Goal: Transaction & Acquisition: Obtain resource

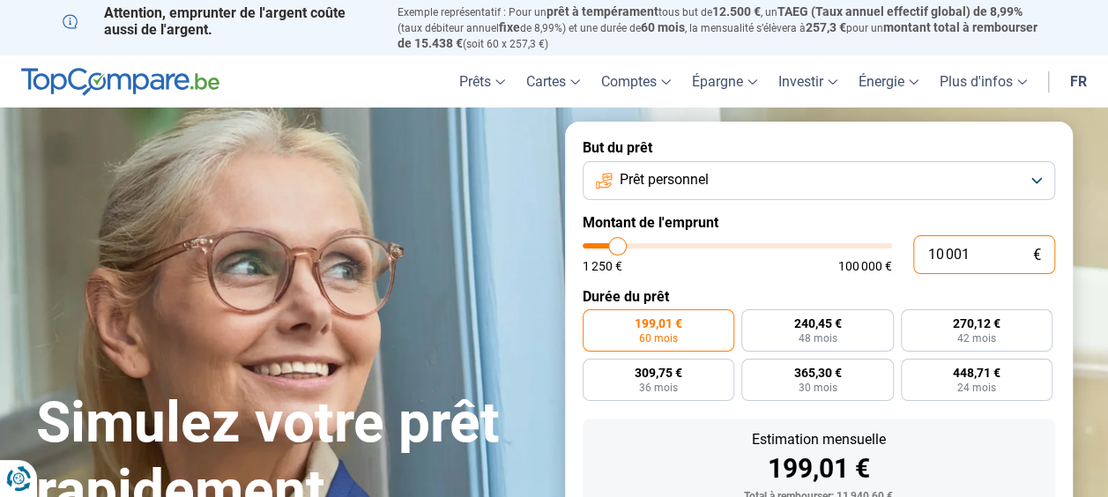
click at [970, 256] on input "10 001" at bounding box center [984, 254] width 142 height 39
type input "1 000"
type input "1250"
type input "100"
type input "1250"
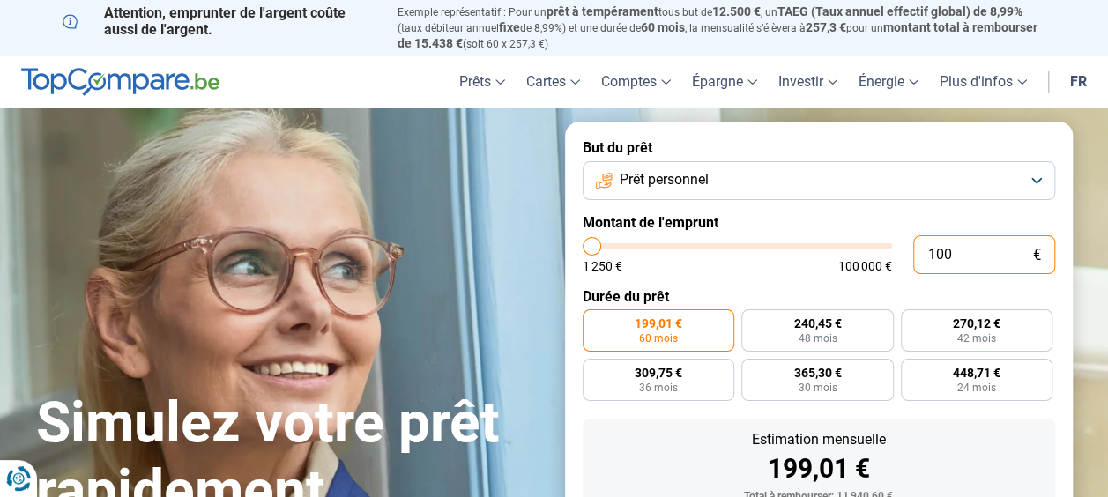
type input "10"
type input "1250"
type input "1"
type input "1250"
type input "0"
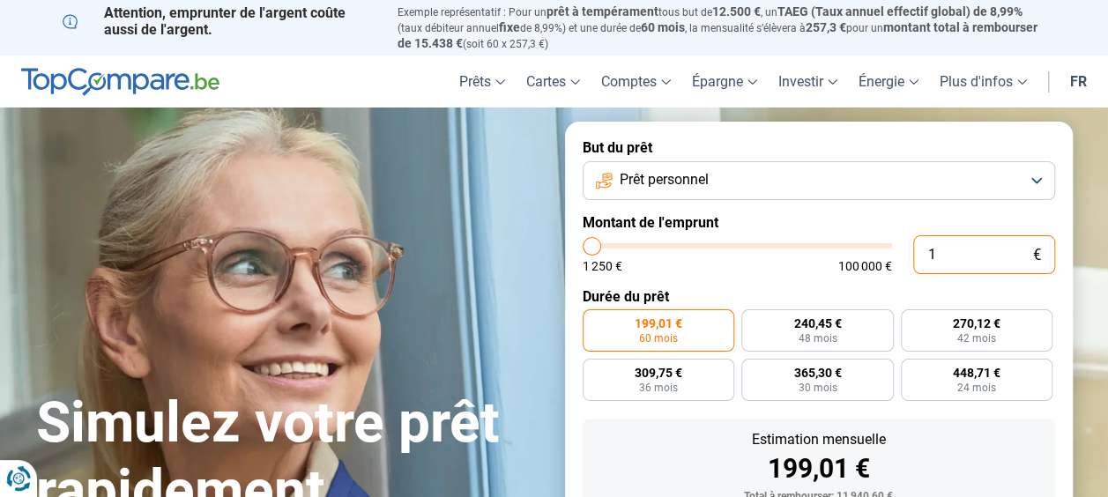
type input "1250"
type input "1 250"
type input "1250"
radio input "true"
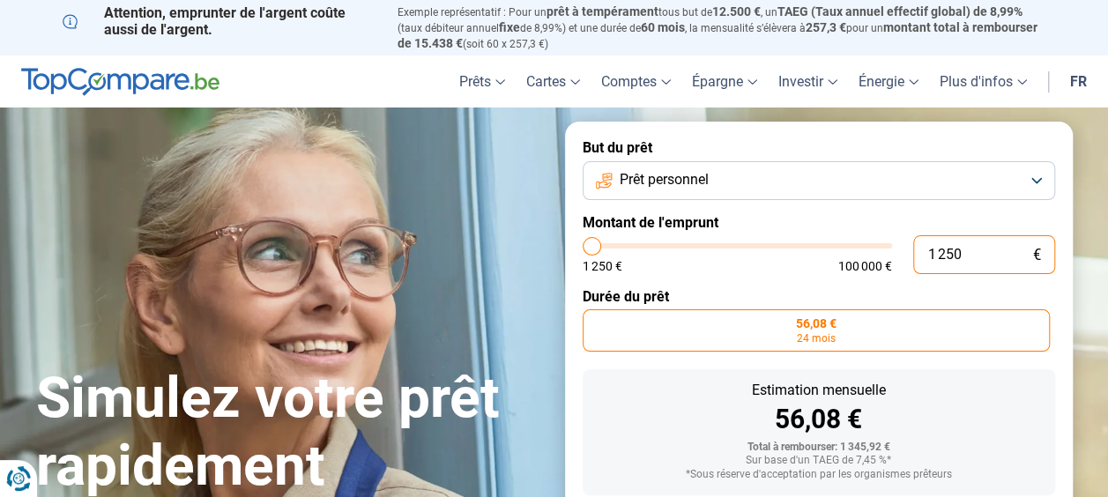
scroll to position [104, 0]
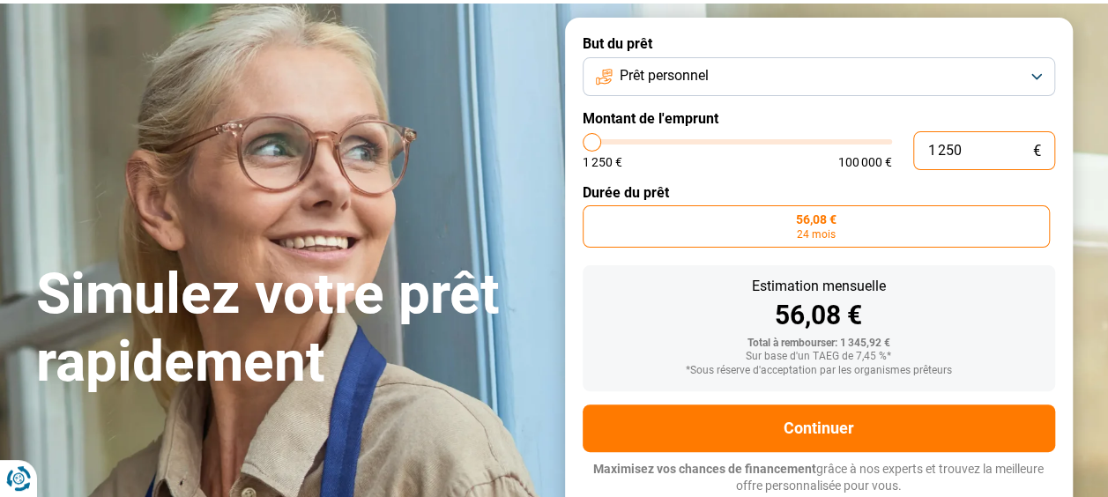
type input "12 505"
type input "12500"
type input "1 250"
type input "1250"
type input "125"
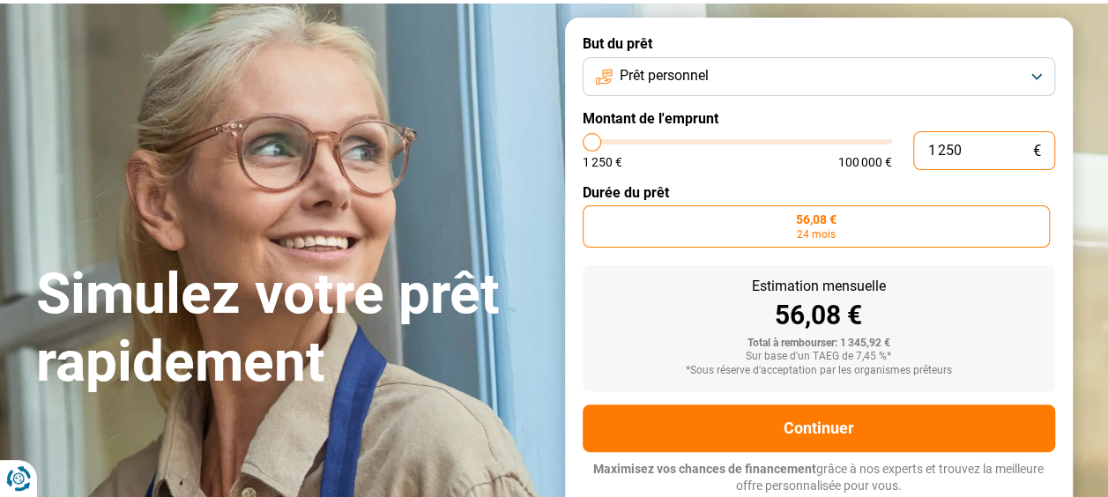
type input "1250"
type input "12"
type input "1250"
type input "1"
type input "1250"
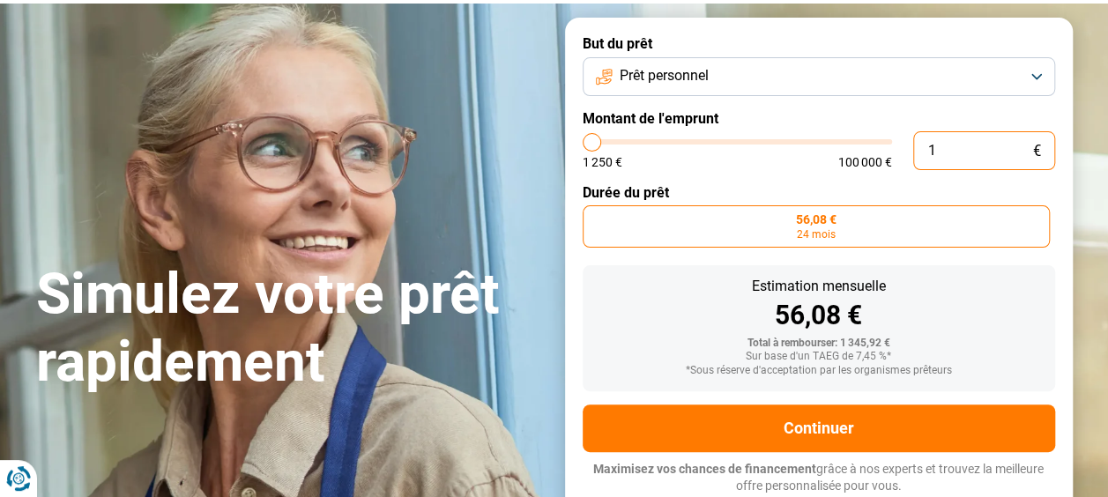
type input "0"
type input "1250"
type input "1 250"
type input "1250"
type input "125"
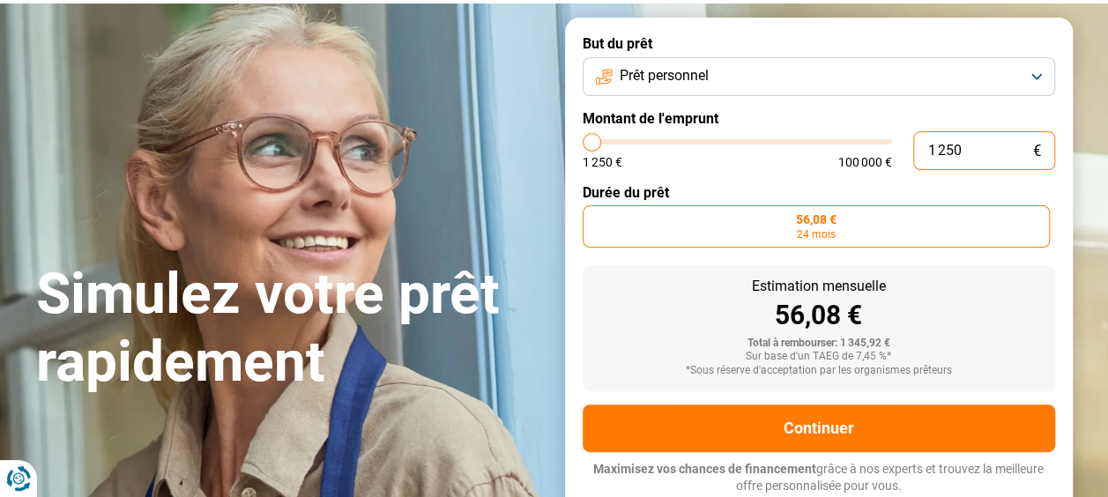
type input "1250"
type input "12"
type input "1250"
type input "1"
type input "1250"
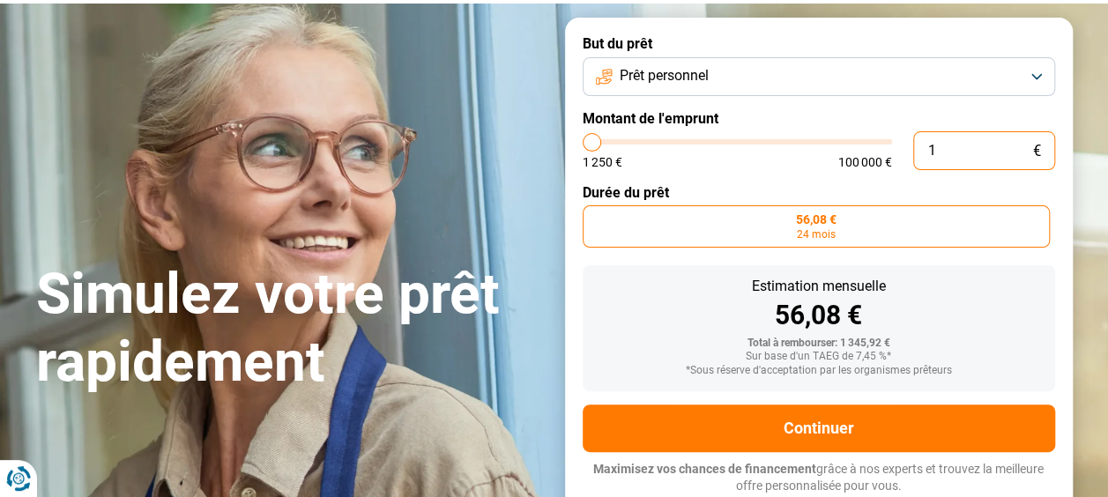
type input "0"
type input "1250"
type input "5"
type input "1250"
type input "50"
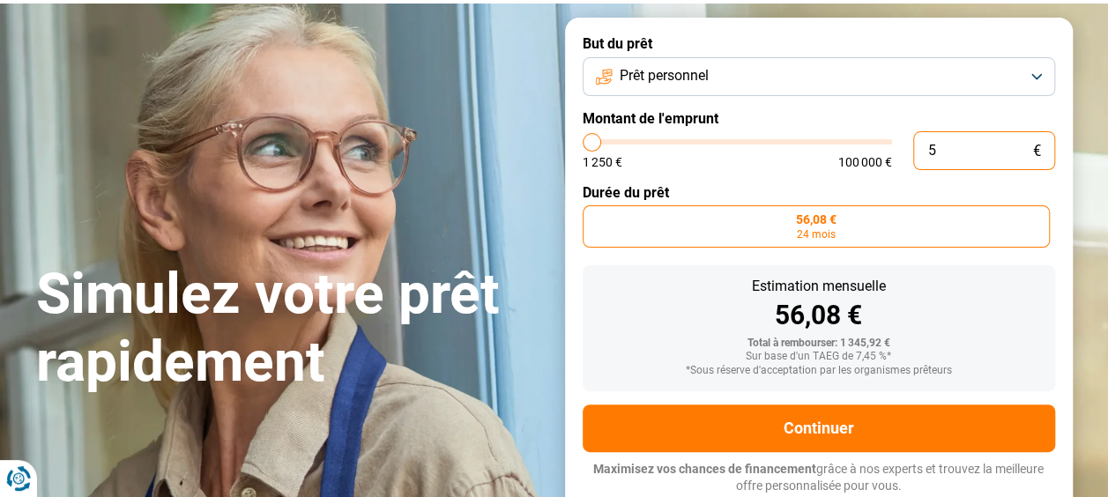
type input "1250"
type input "500"
type input "1250"
type input "5 000"
type input "5000"
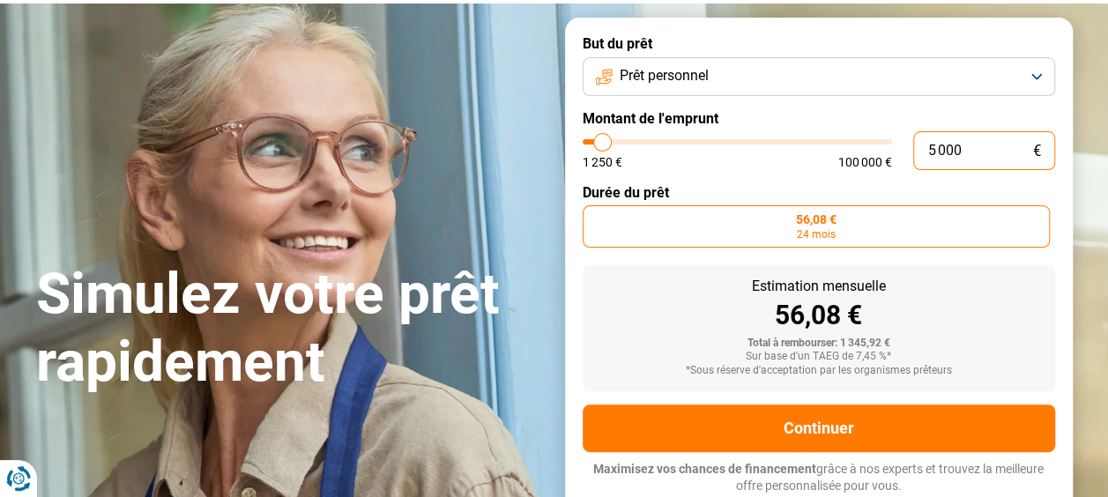
radio input "false"
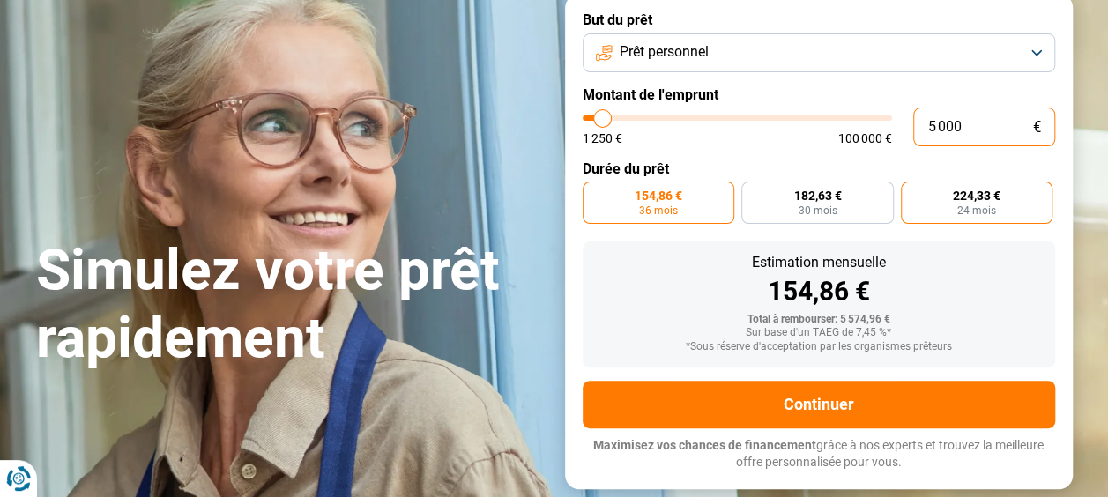
scroll to position [123, 0]
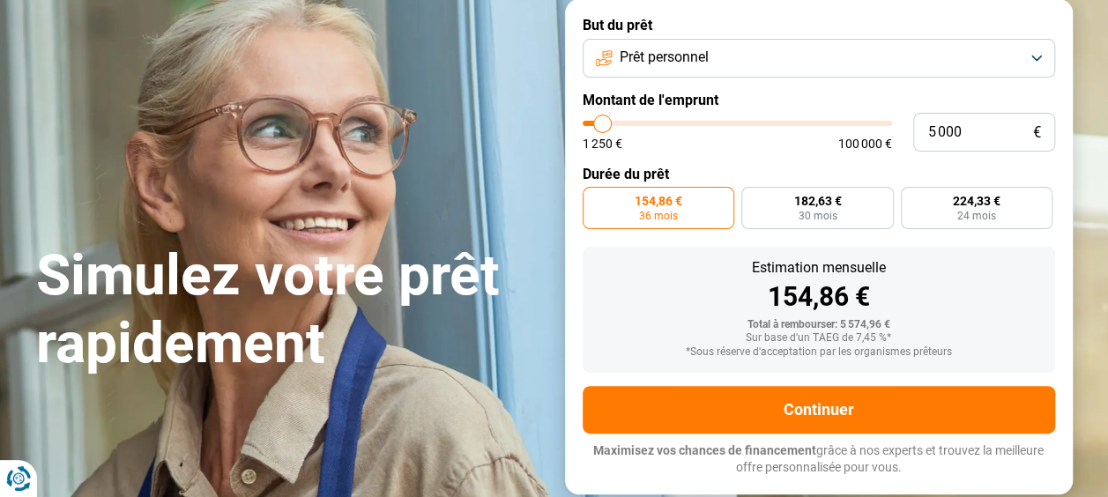
type input "4 500"
type input "4500"
type input "4 750"
type input "4750"
type input "5 250"
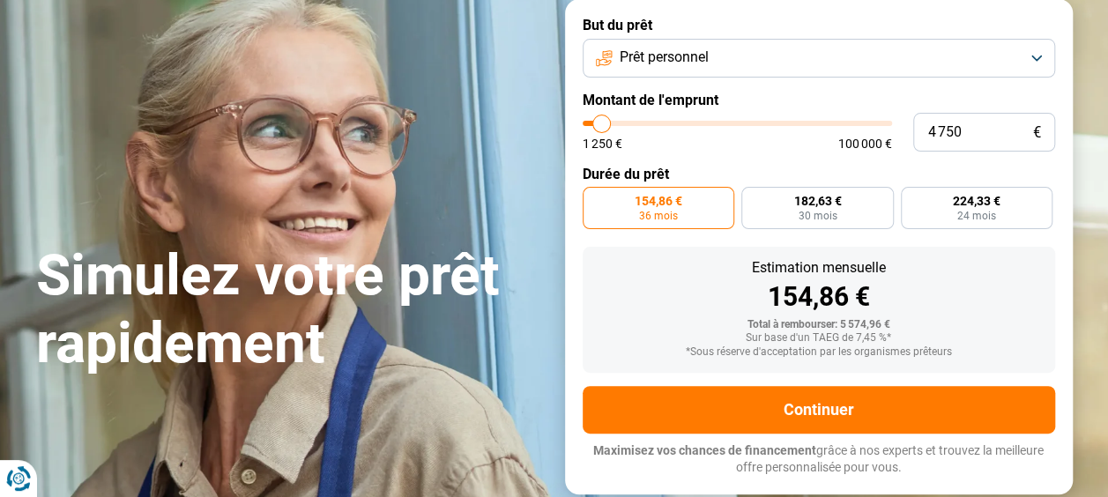
type input "5250"
type input "5 500"
type input "5500"
type input "6 000"
type input "6000"
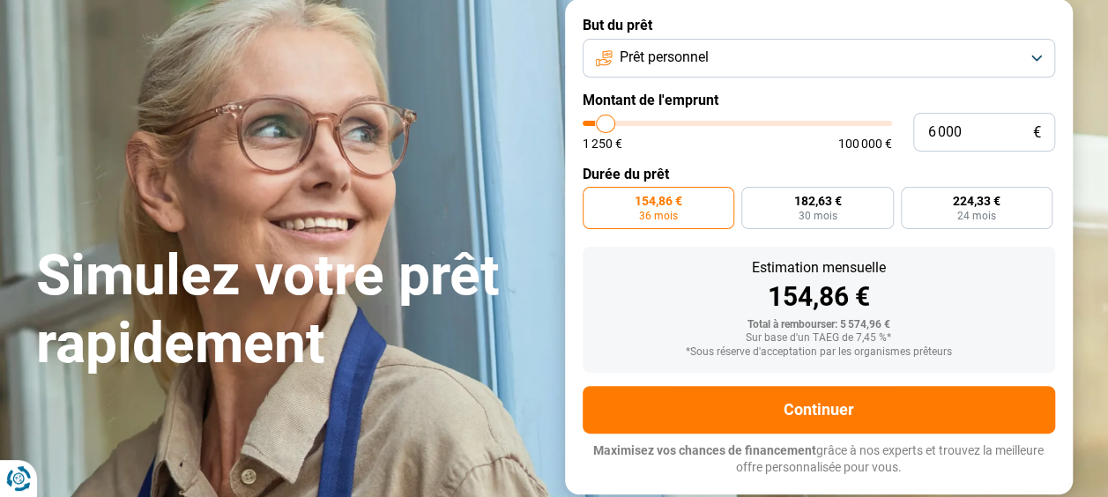
type input "6 250"
type input "6250"
type input "7 500"
type input "7500"
type input "8 500"
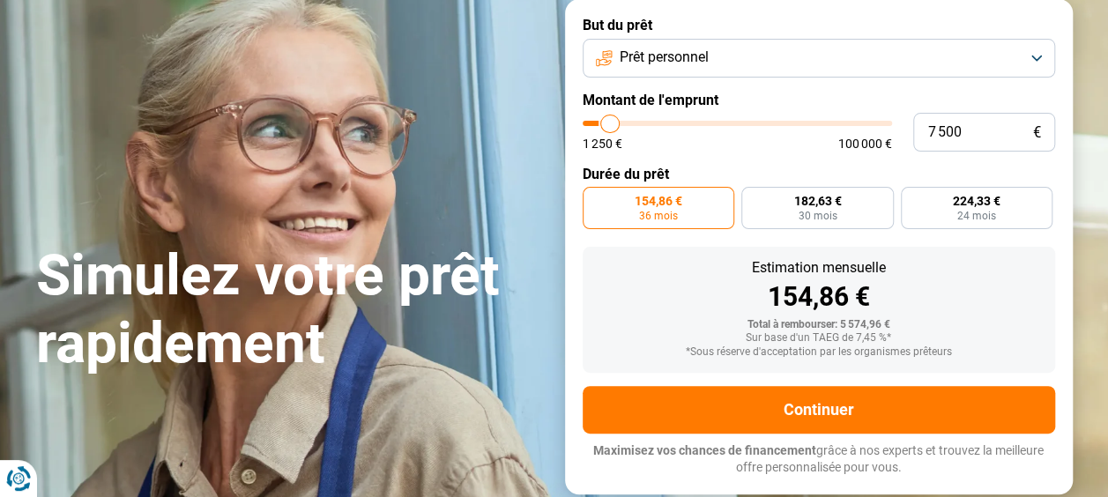
type input "8500"
type input "9 250"
type input "9250"
type input "10 750"
type input "10750"
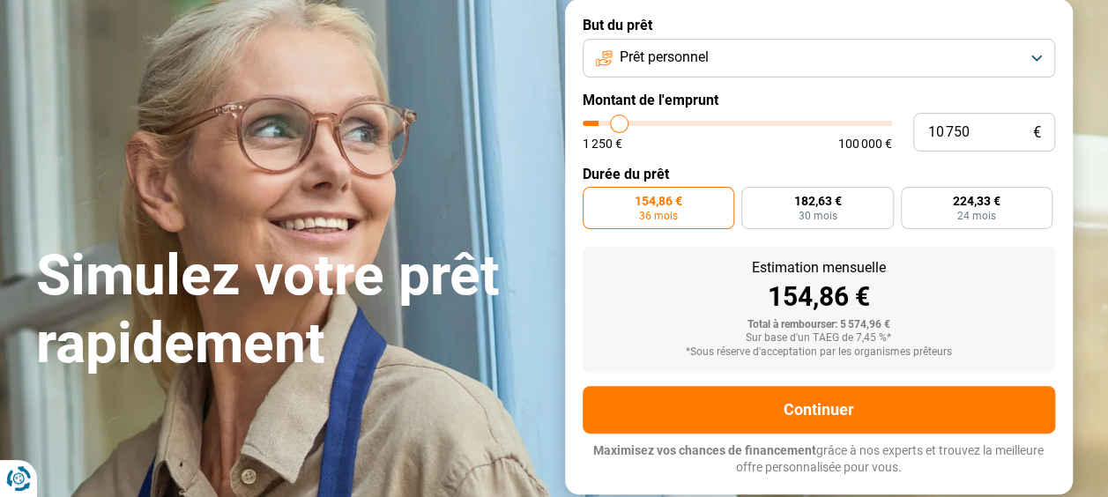
type input "11 000"
type input "11000"
type input "11 250"
type input "11250"
type input "11 750"
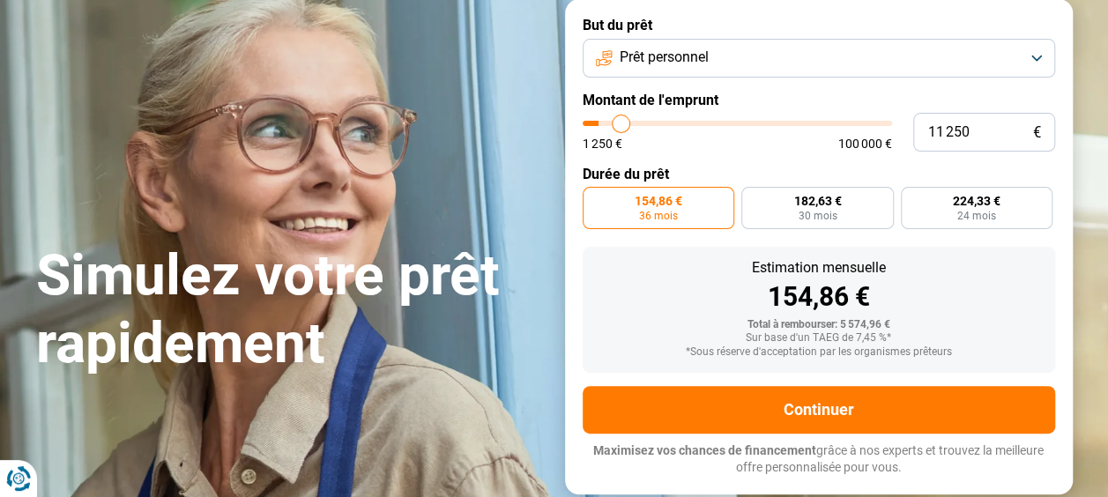
type input "11750"
type input "12 250"
type input "12250"
type input "12 750"
type input "12750"
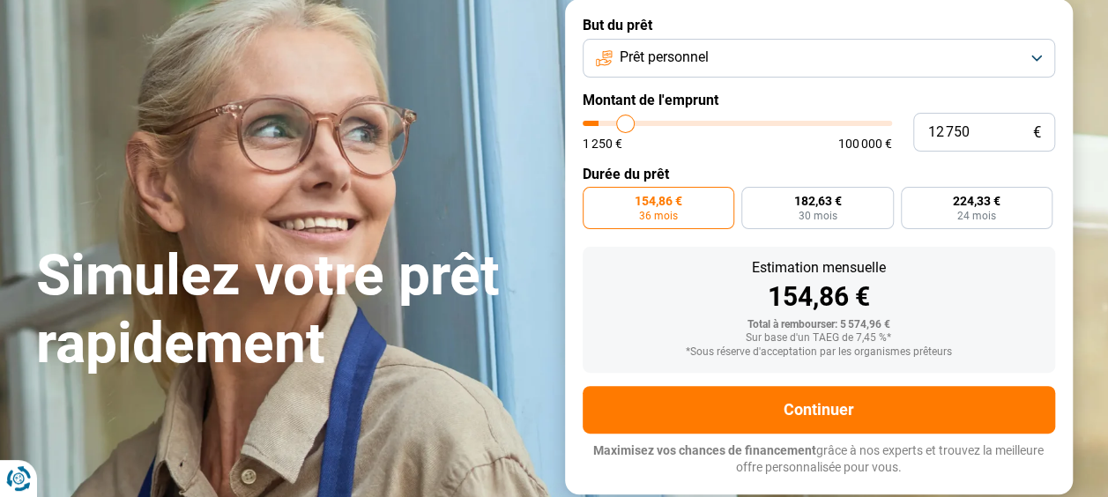
type input "13 250"
type input "13250"
type input "13 500"
type input "13500"
type input "13 750"
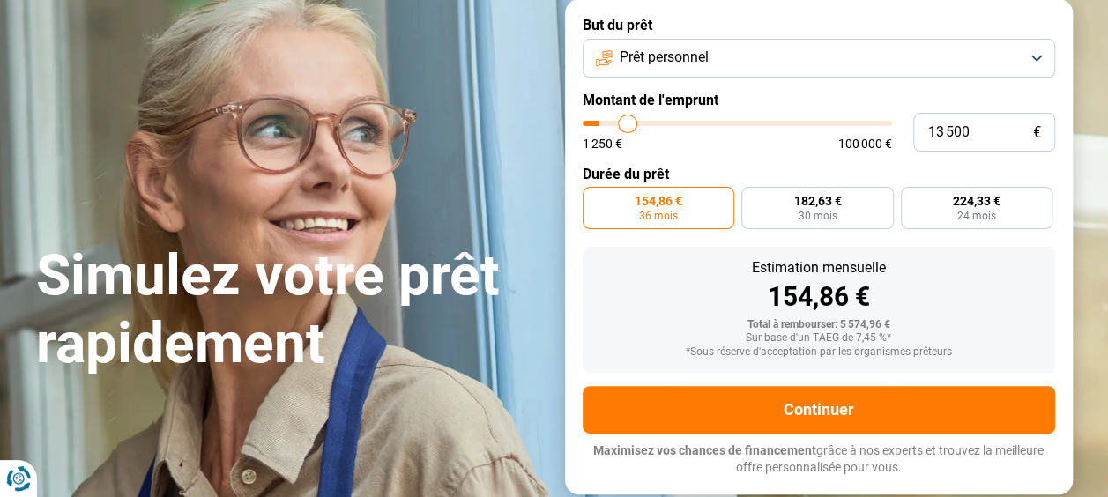
type input "13750"
type input "13 500"
type input "13500"
type input "13 250"
type input "13250"
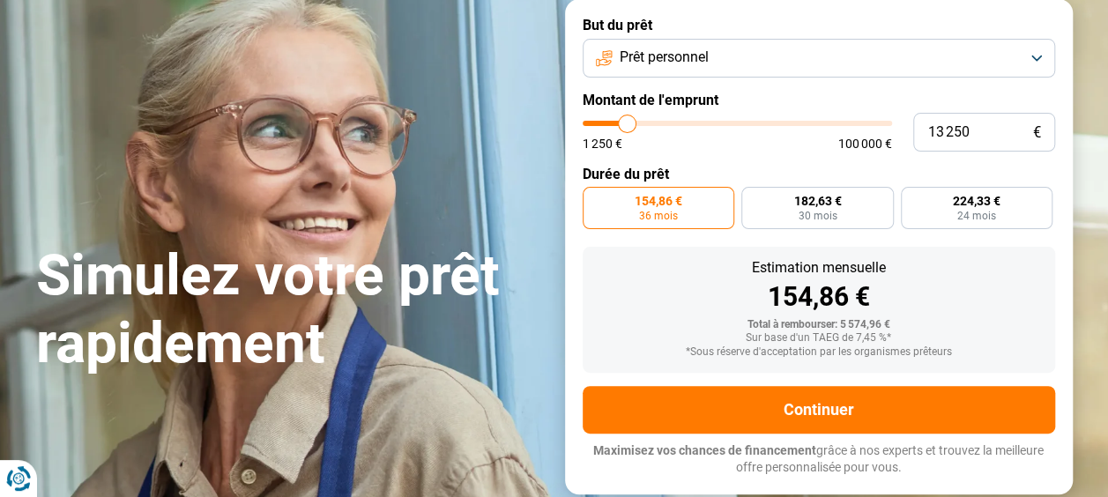
type input "12 250"
type input "12250"
type input "11 250"
type input "11250"
type input "10 500"
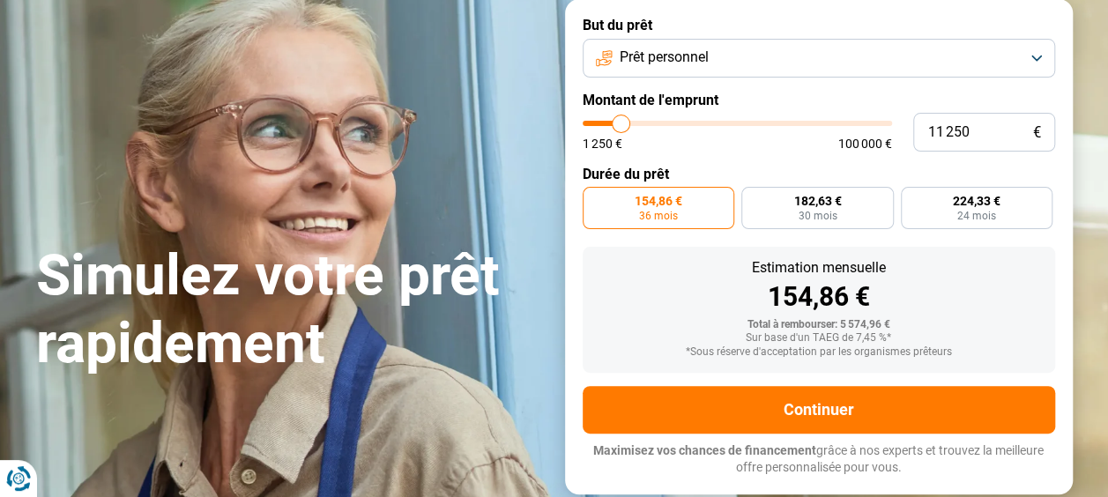
type input "10500"
type input "10 000"
type input "10000"
type input "9 250"
type input "9250"
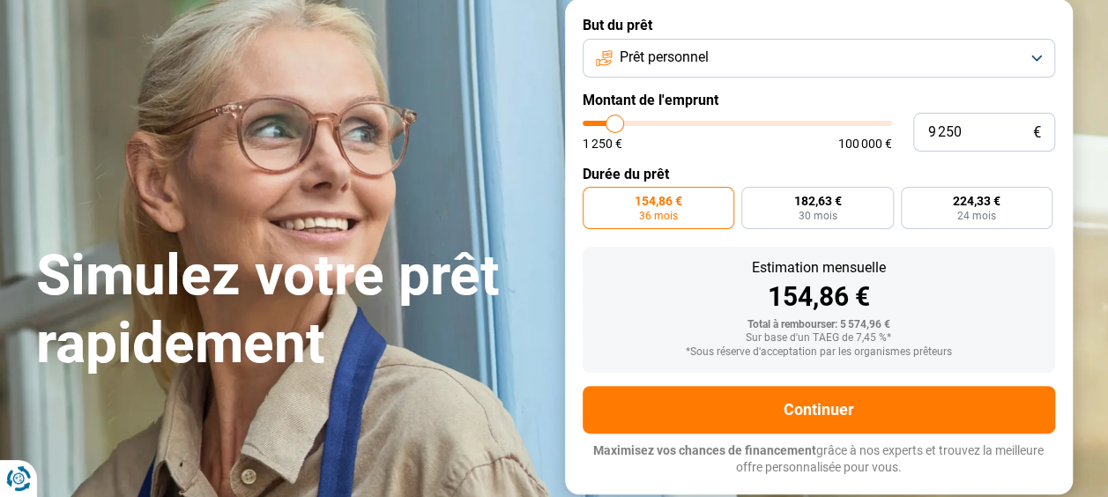
type input "9 000"
type input "9000"
type input "8 500"
type input "8500"
type input "8 250"
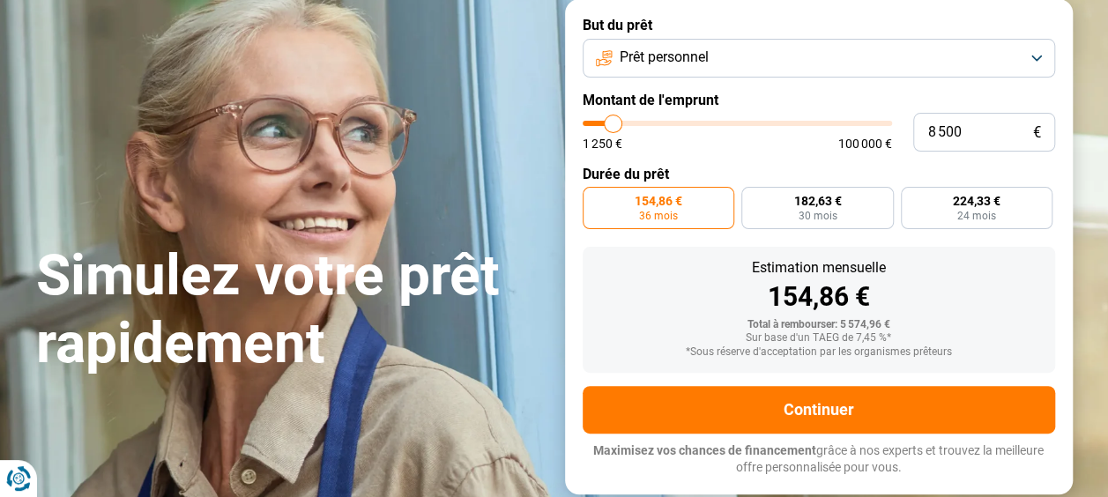
type input "8250"
type input "7 750"
type input "7750"
type input "7 500"
type input "7500"
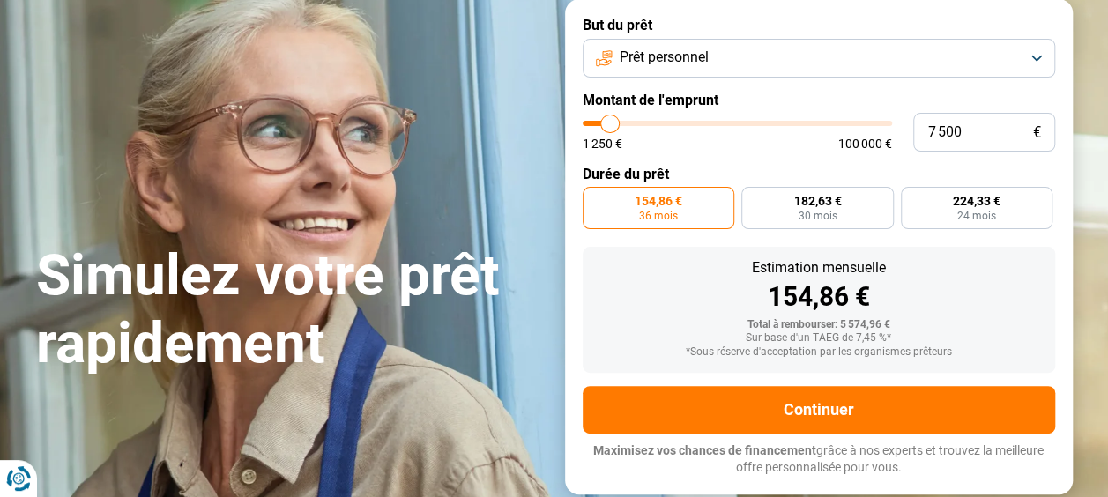
type input "7 250"
type input "7250"
type input "6 750"
type input "6750"
type input "6 500"
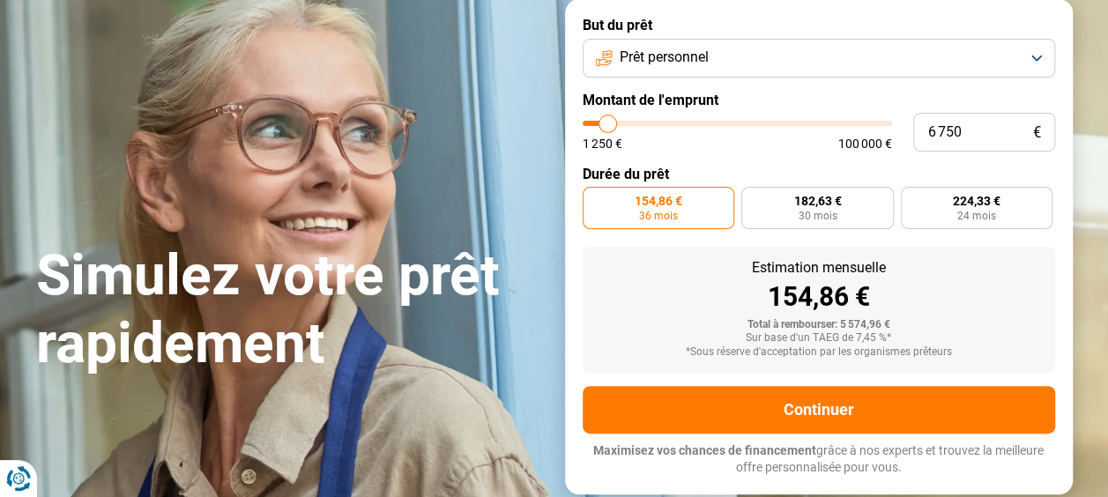
type input "6500"
type input "6 250"
type input "6250"
type input "6 000"
type input "6000"
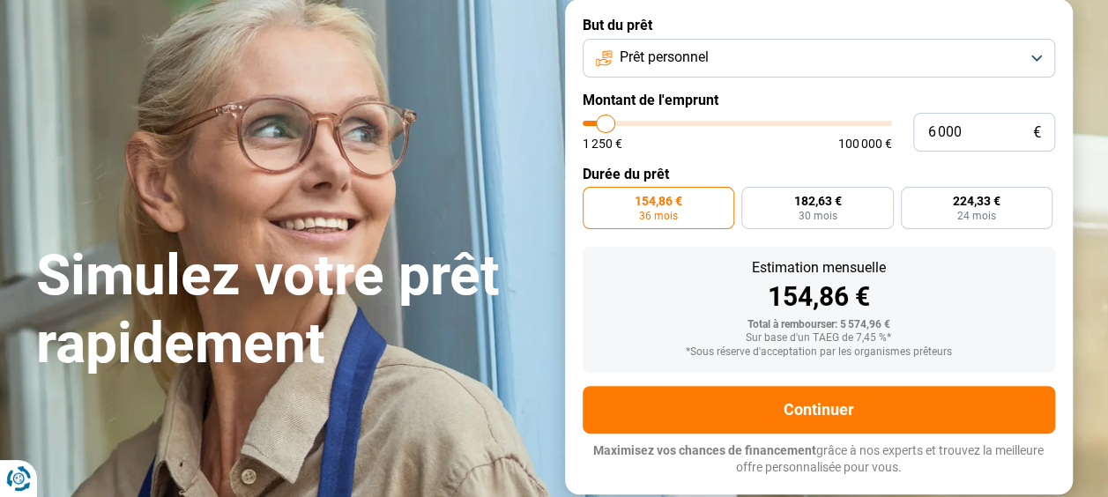
type input "5 750"
type input "5750"
type input "5 500"
type input "5500"
type input "5 250"
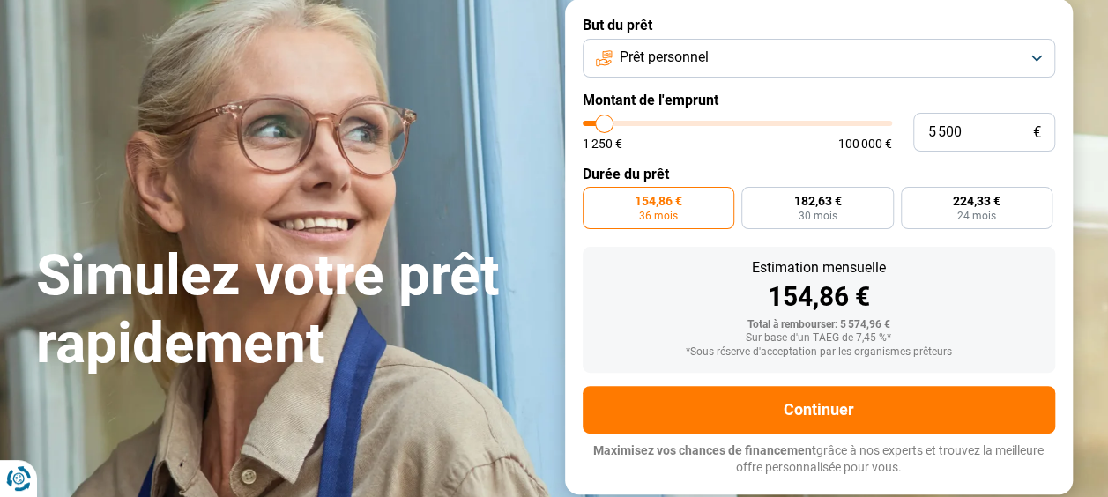
type input "5250"
type input "5 000"
type input "5000"
type input "4 250"
type input "4250"
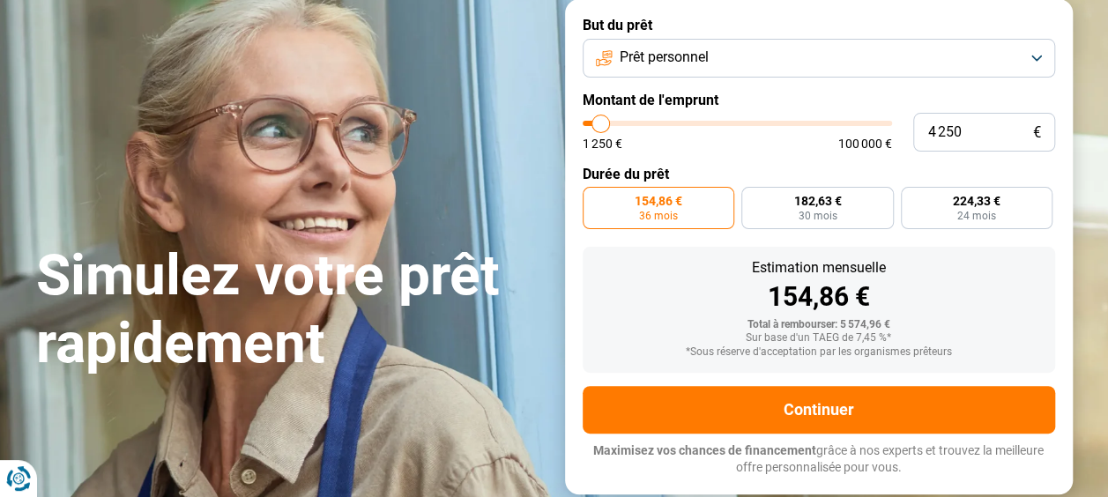
type input "4 000"
type input "4000"
type input "3 750"
type input "3750"
type input "3 500"
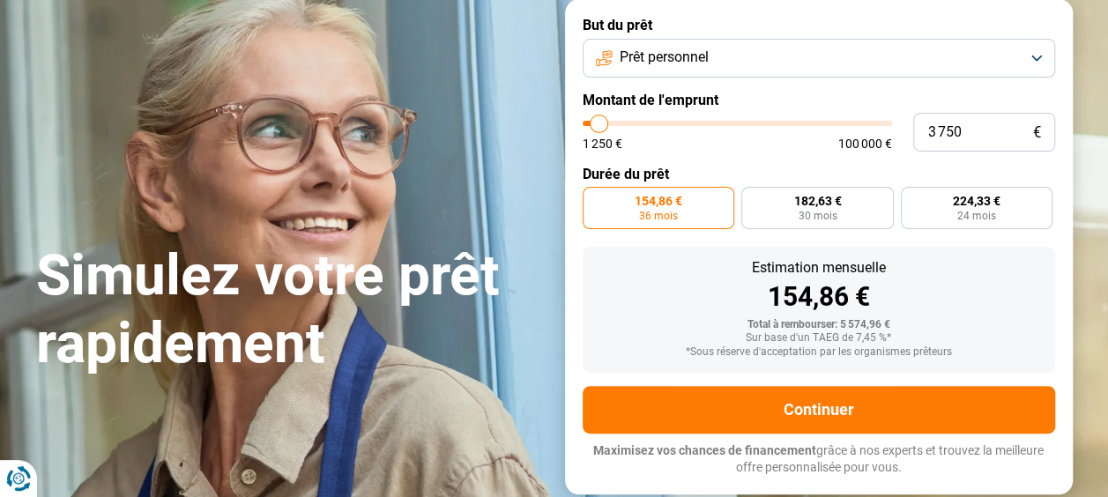
type input "3500"
type input "3 250"
type input "3250"
type input "2 750"
type input "2750"
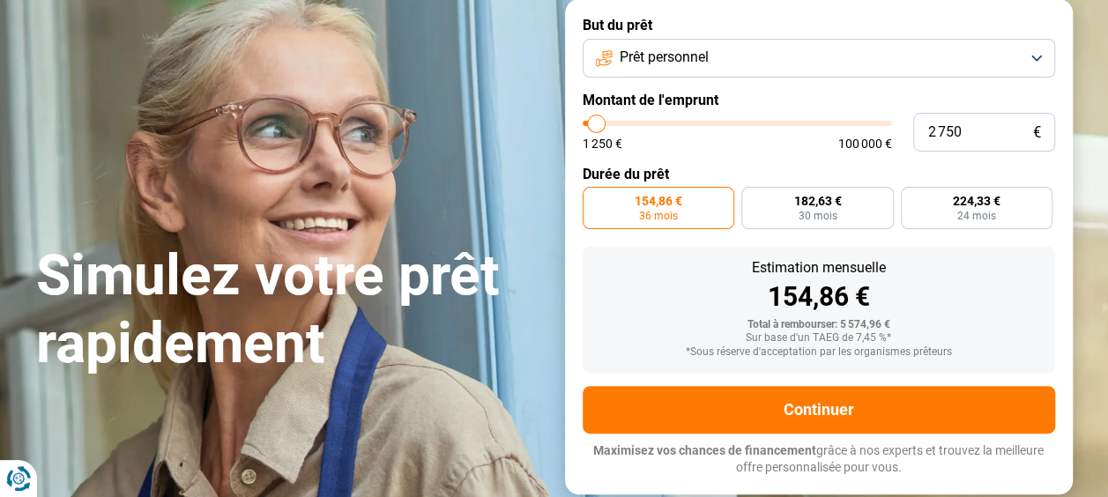
type input "2 500"
type input "2500"
type input "2 250"
type input "2250"
type input "2 500"
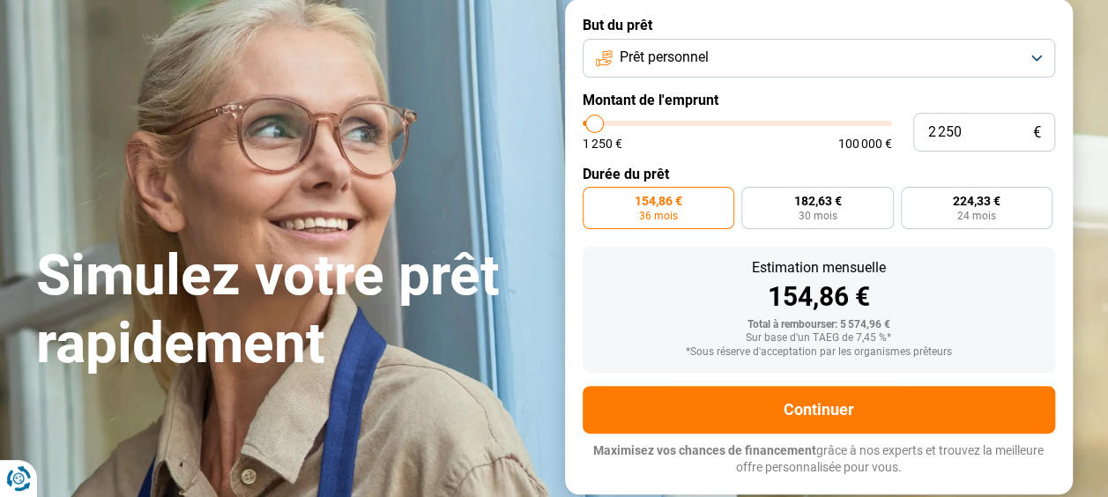
type input "2500"
type input "3 250"
type input "3250"
type input "3 500"
type input "3500"
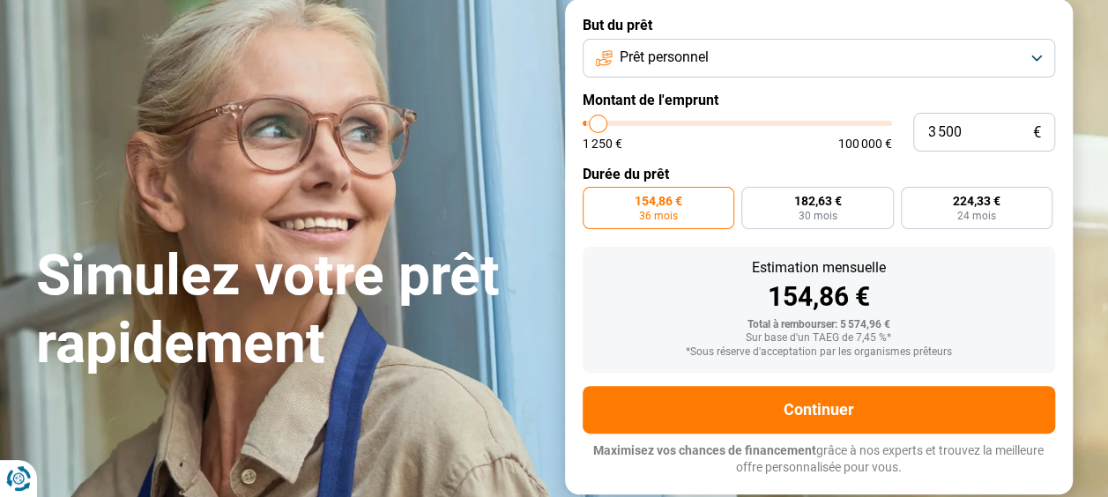
type input "4 000"
type input "4000"
type input "4 250"
type input "4250"
type input "4 500"
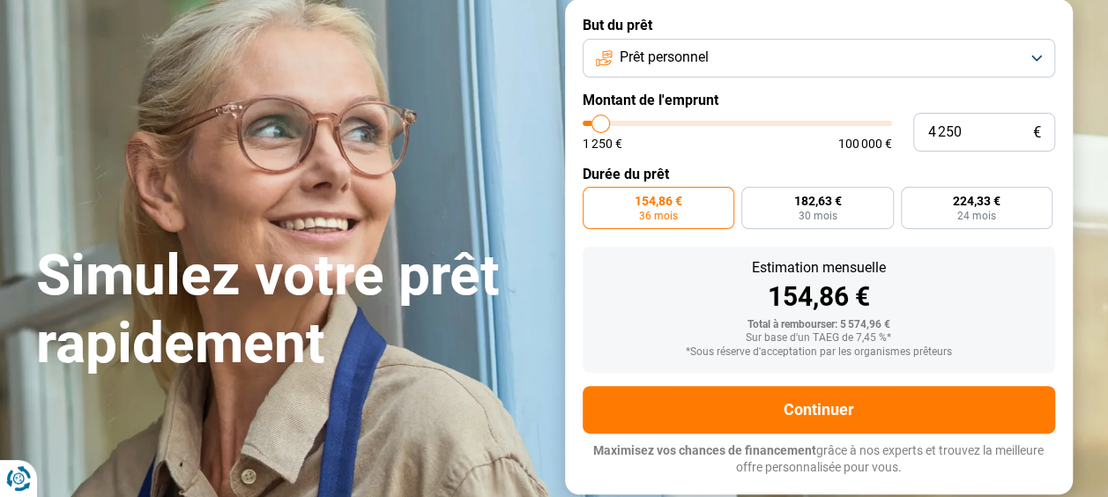
type input "4500"
type input "4 750"
type input "4750"
type input "5 000"
type input "5000"
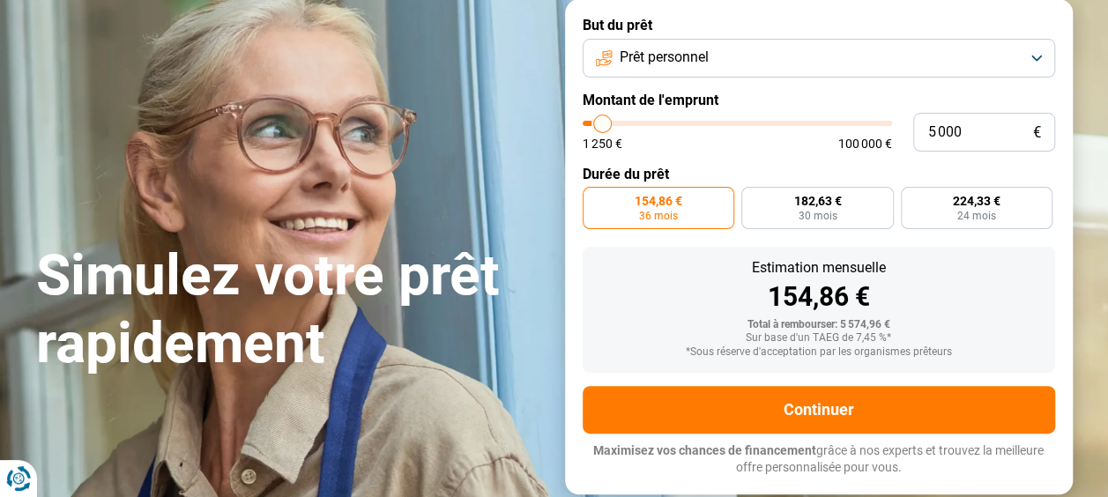
type input "5 250"
type input "5250"
type input "5 000"
type input "5000"
type input "4 500"
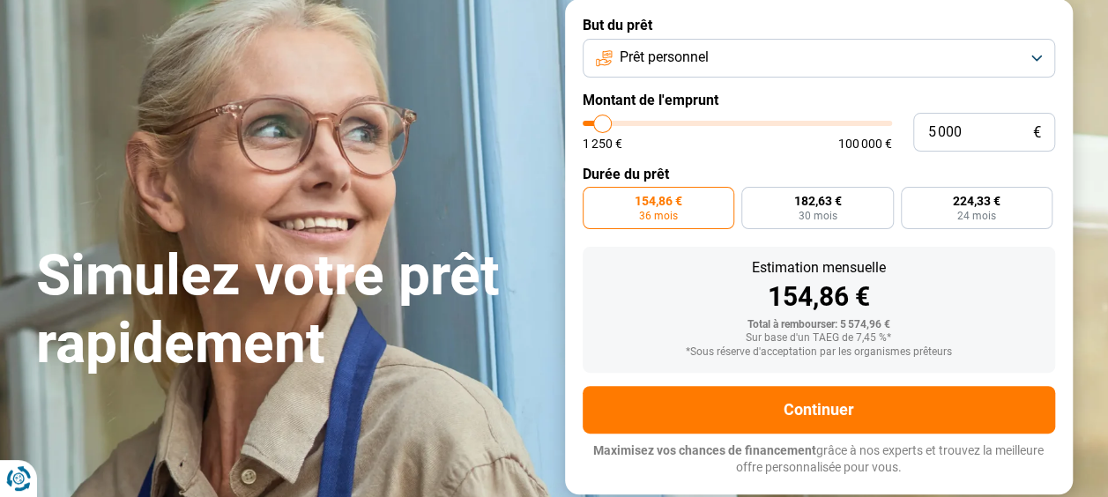
type input "4500"
type input "4 250"
type input "4250"
type input "4 000"
type input "4000"
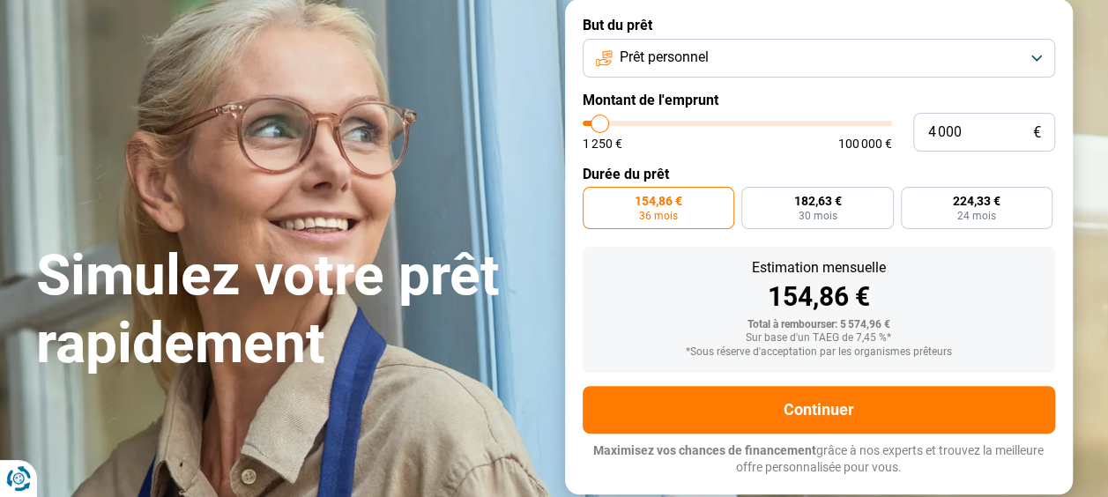
type input "3 750"
type input "3750"
type input "3 500"
type input "3500"
type input "3 750"
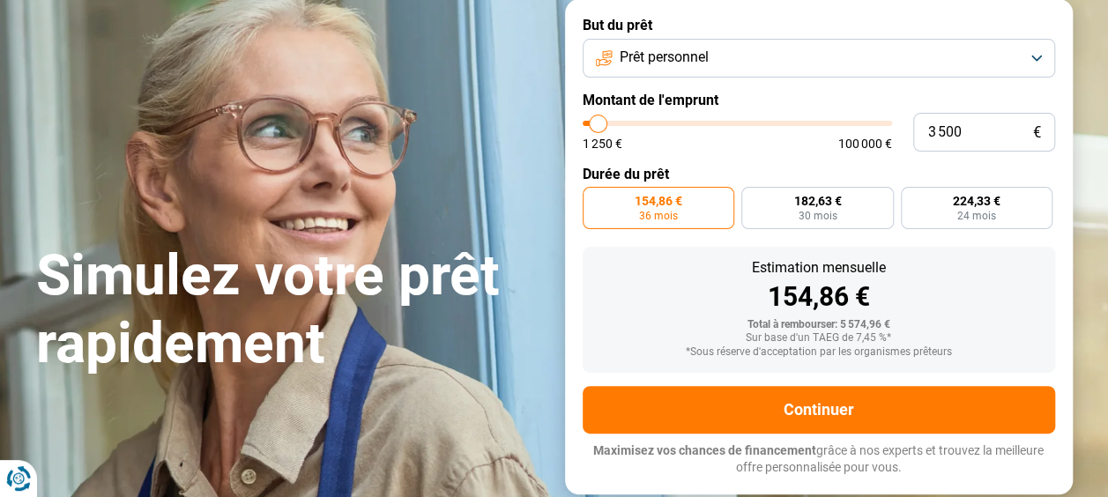
type input "3750"
type input "4 000"
type input "4000"
type input "4 250"
type input "4250"
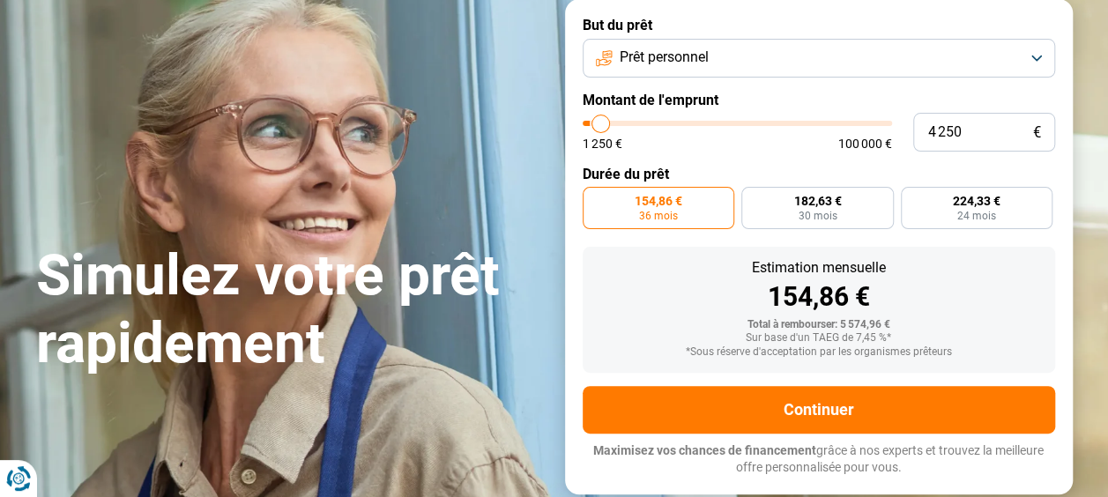
type input "4 750"
type input "4750"
type input "5 000"
type input "5000"
type input "5 250"
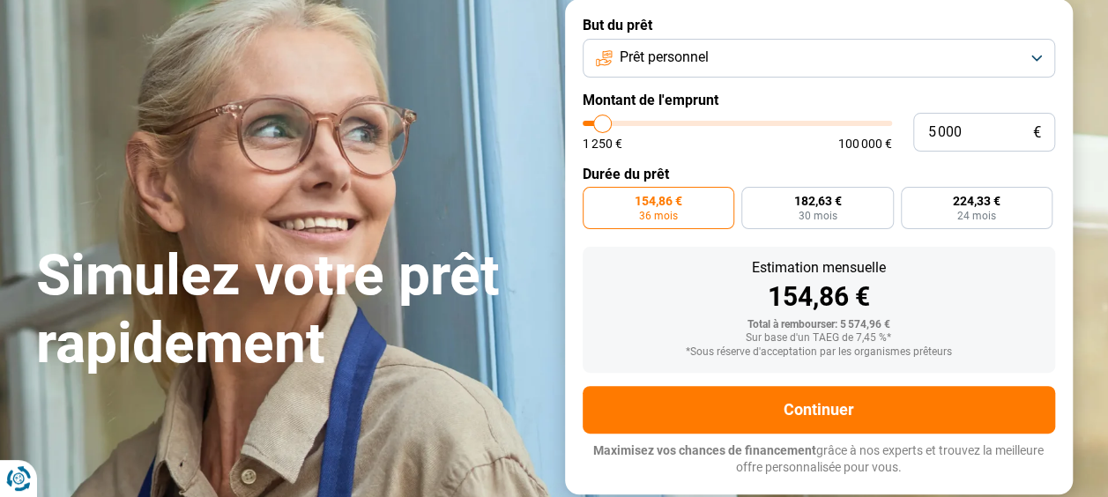
type input "5250"
type input "5 500"
type input "5500"
type input "5 750"
type input "5750"
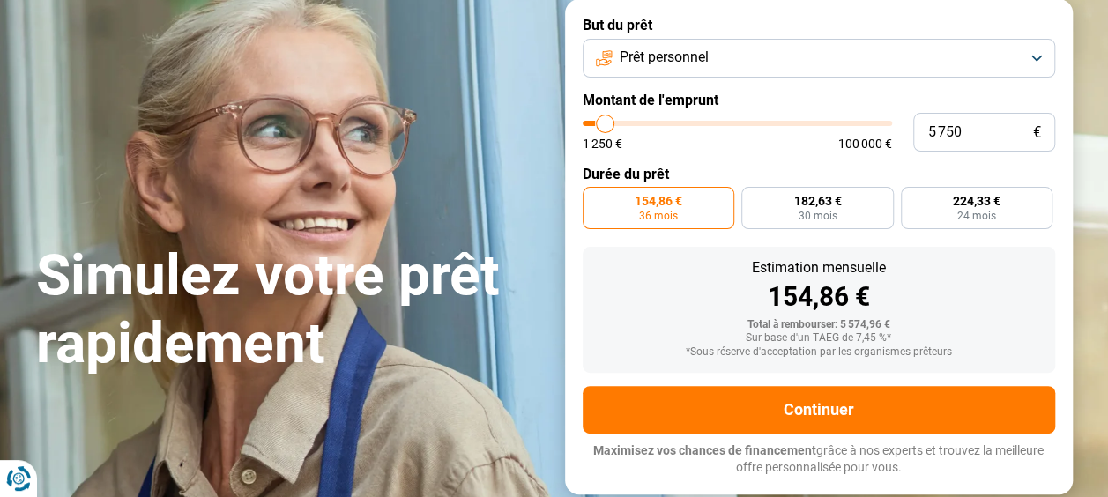
type input "6 000"
type input "6000"
type input "5 750"
type input "5750"
type input "5 500"
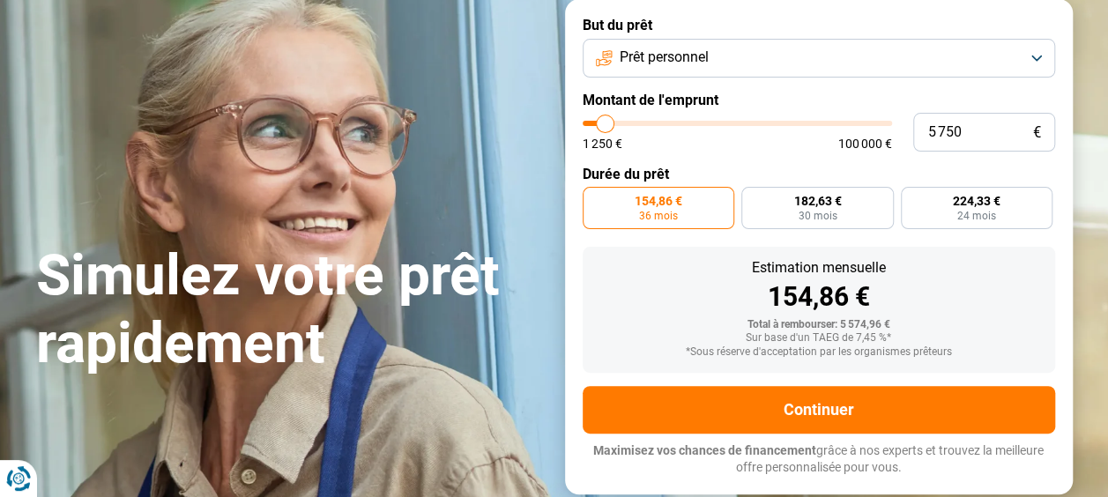
type input "5500"
type input "5 250"
type input "5250"
type input "5 000"
type input "5000"
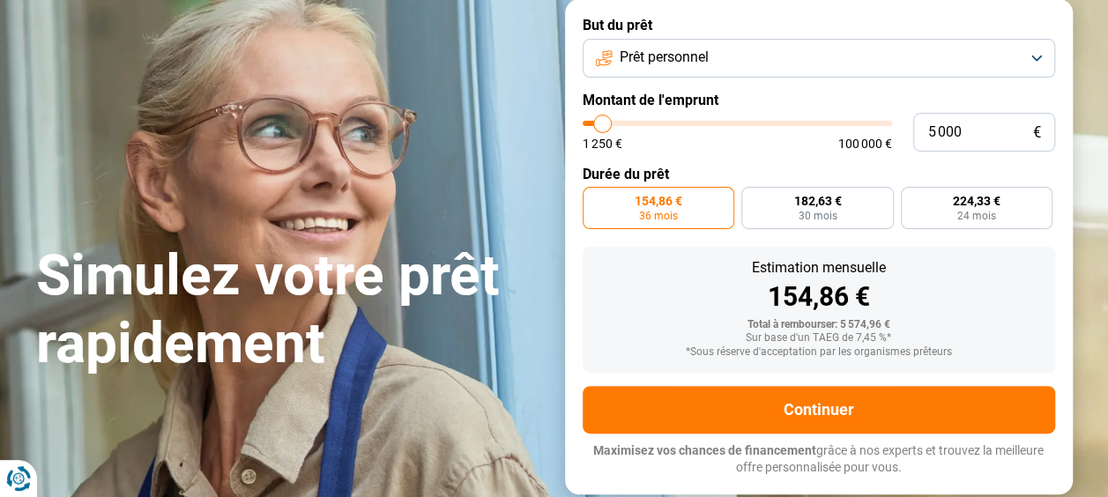
type input "4 500"
type input "4500"
type input "4 250"
type input "4250"
type input "4 000"
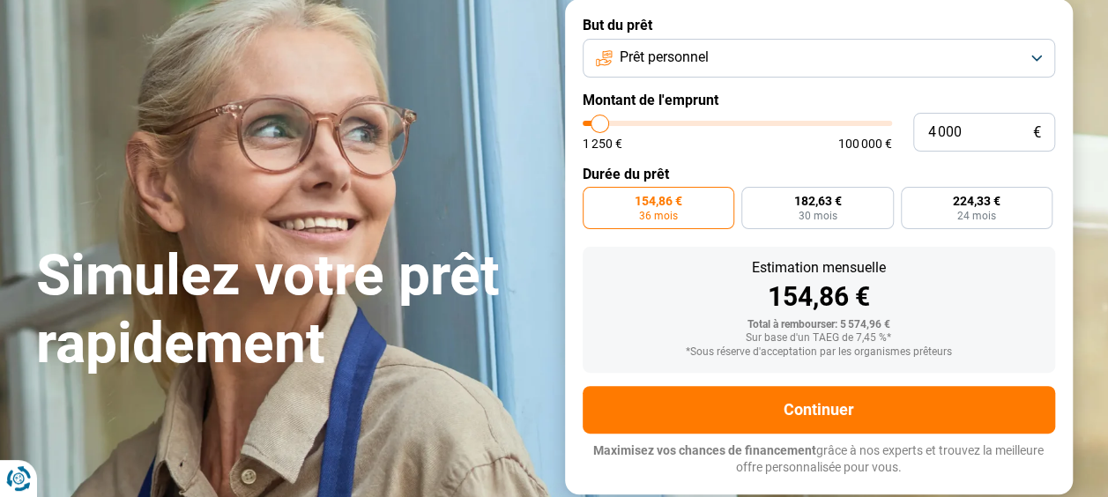
type input "4000"
click at [599, 126] on input "range" at bounding box center [737, 123] width 309 height 5
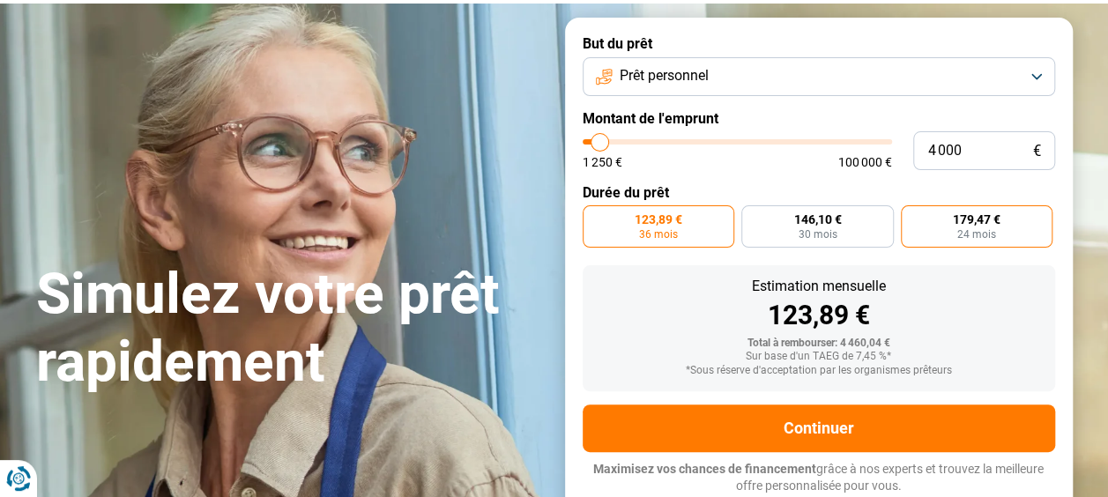
click at [1015, 234] on label "179,47 € 24 mois" at bounding box center [977, 226] width 152 height 42
click at [912, 217] on input "179,47 € 24 mois" at bounding box center [906, 210] width 11 height 11
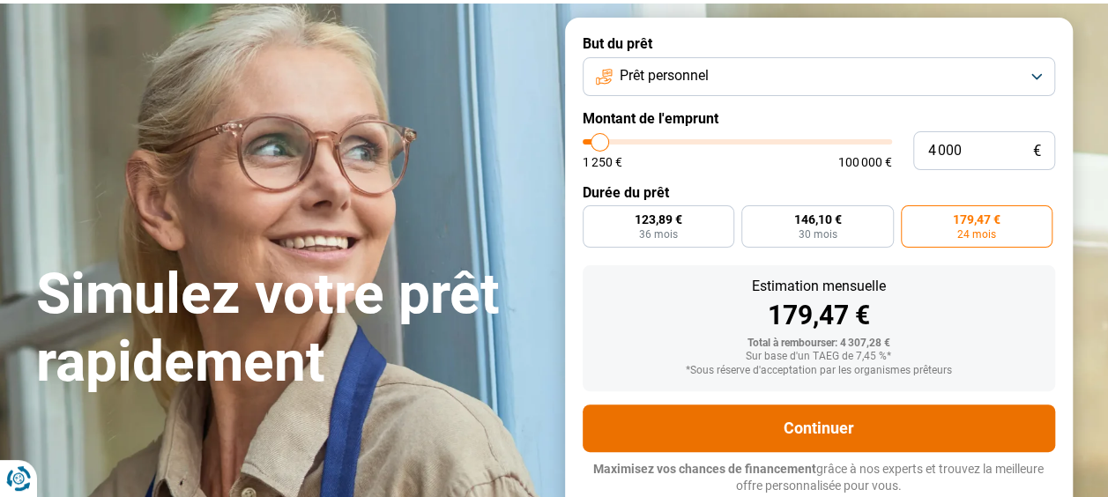
click at [895, 425] on button "Continuer" at bounding box center [819, 429] width 472 height 48
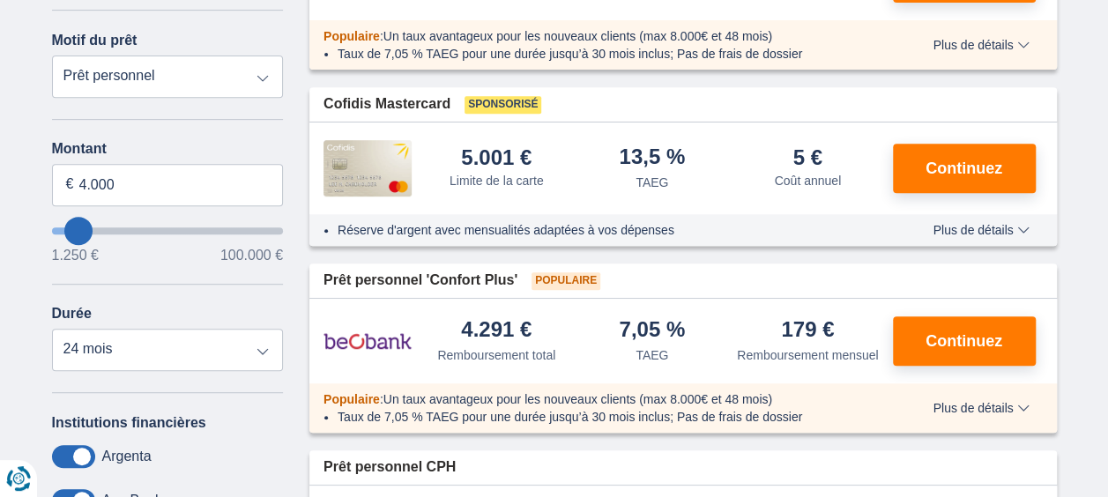
scroll to position [343, 0]
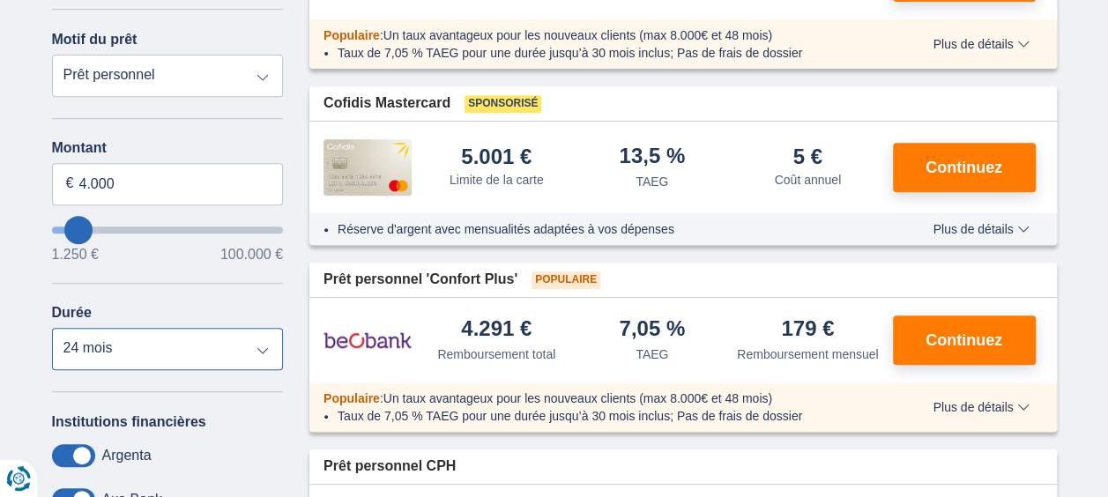
click at [262, 351] on select "12 mois 18 mois 24 mois 30 mois 36 mois" at bounding box center [168, 349] width 232 height 42
select select "36"
click at [52, 328] on select "12 mois 18 mois 24 mois 30 mois 36 mois" at bounding box center [168, 349] width 232 height 42
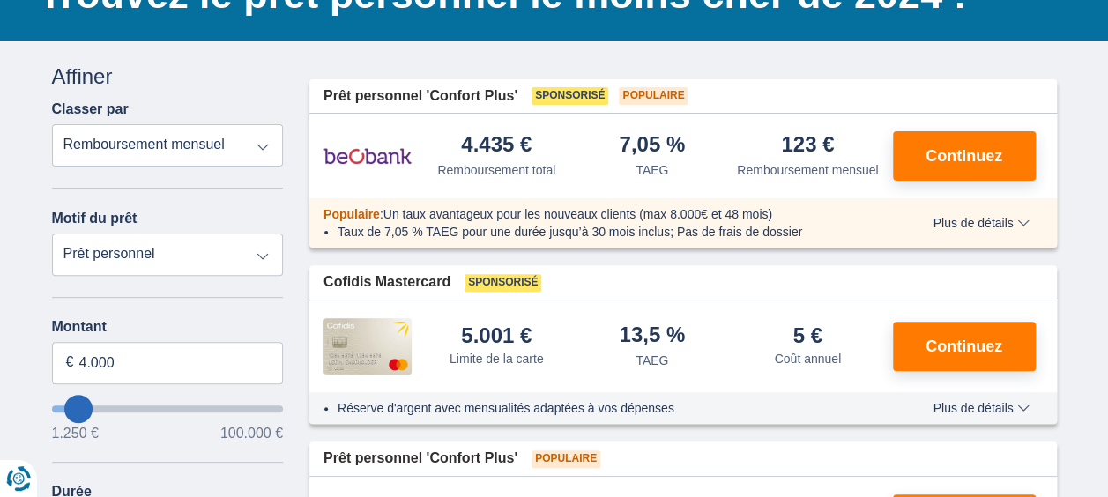
scroll to position [156, 0]
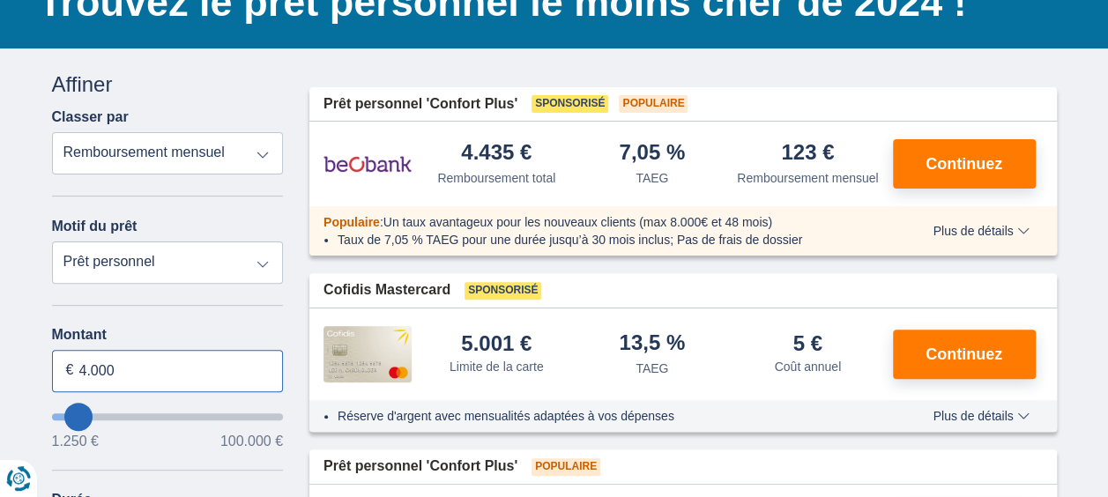
click at [132, 370] on input "4.000" at bounding box center [168, 371] width 232 height 42
type input "4"
type input "5.000"
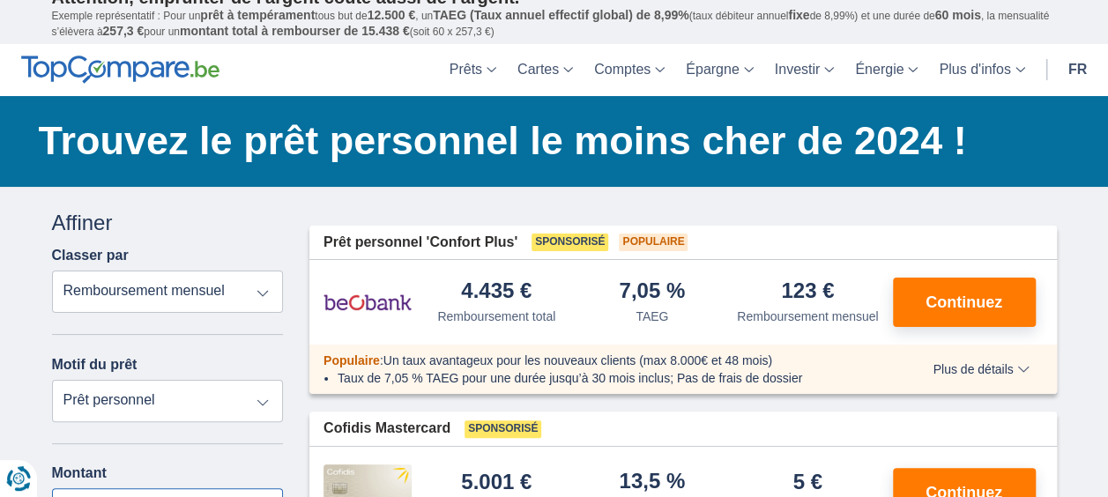
scroll to position [0, 0]
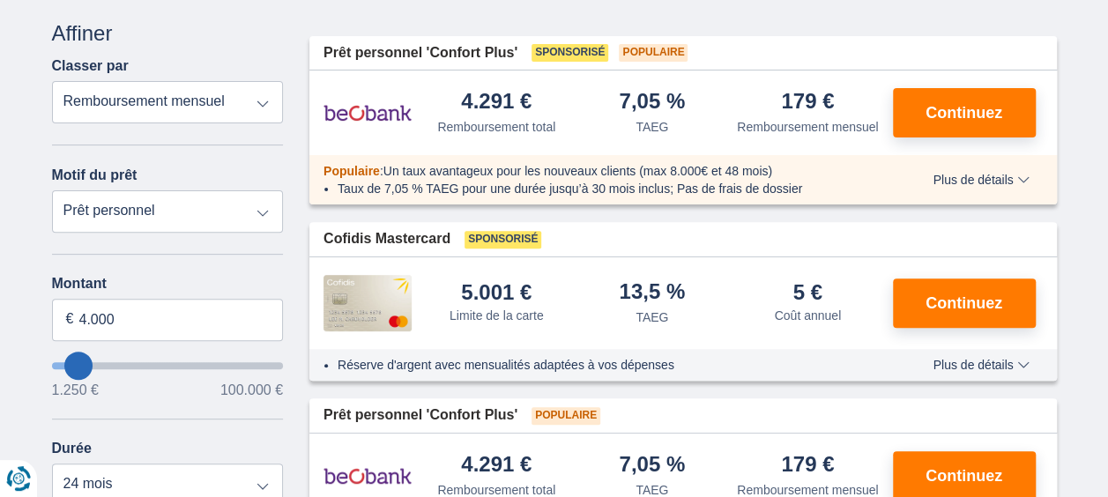
scroll to position [212, 0]
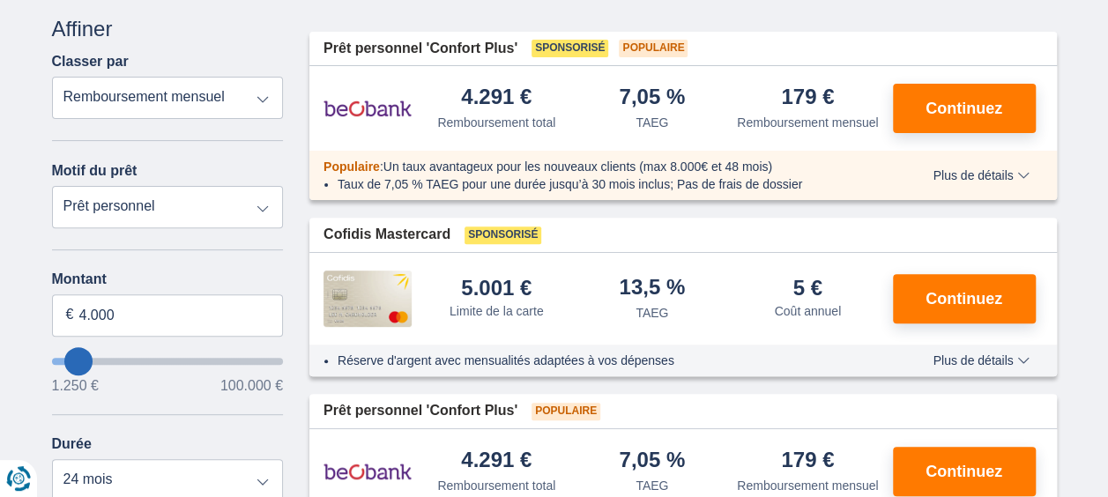
type input "8.250"
type input "8250"
select select "48"
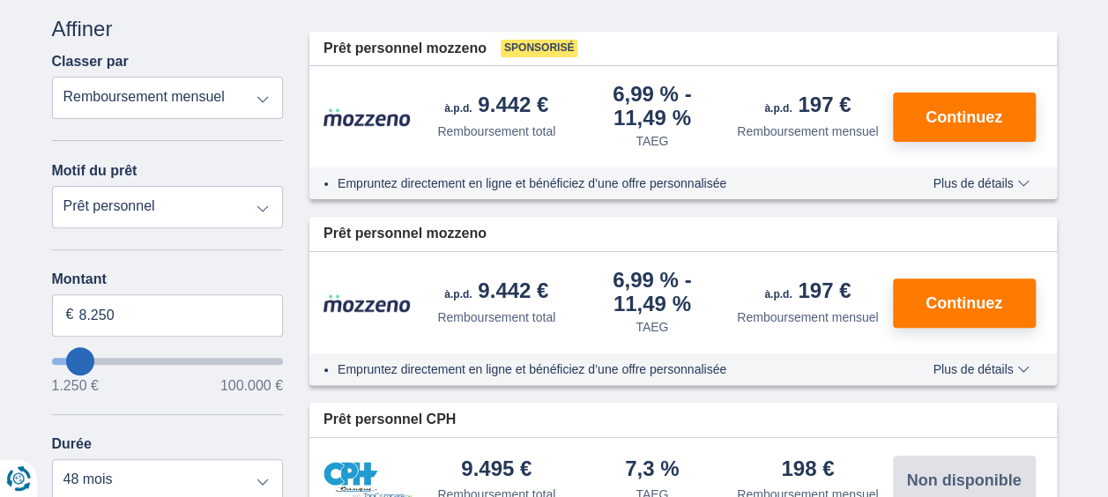
type input "9.250"
type input "9250"
type input "8.250"
type input "8250"
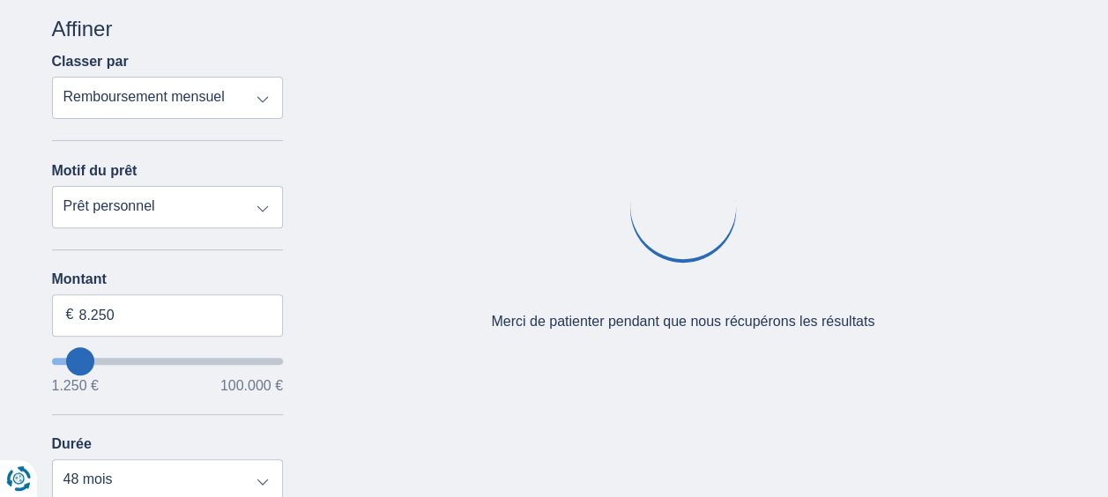
click at [66, 361] on input "wantToBorrow" at bounding box center [168, 361] width 232 height 7
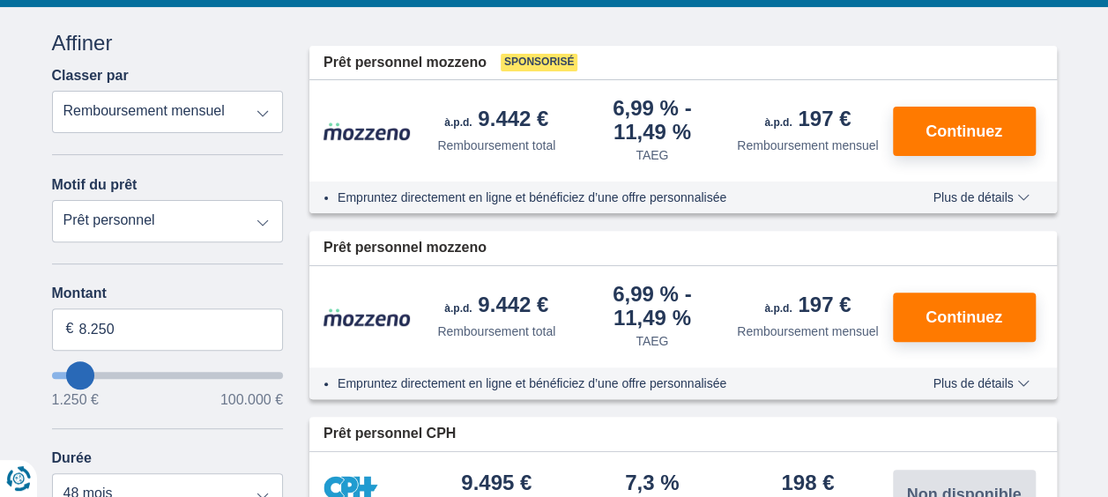
scroll to position [203, 0]
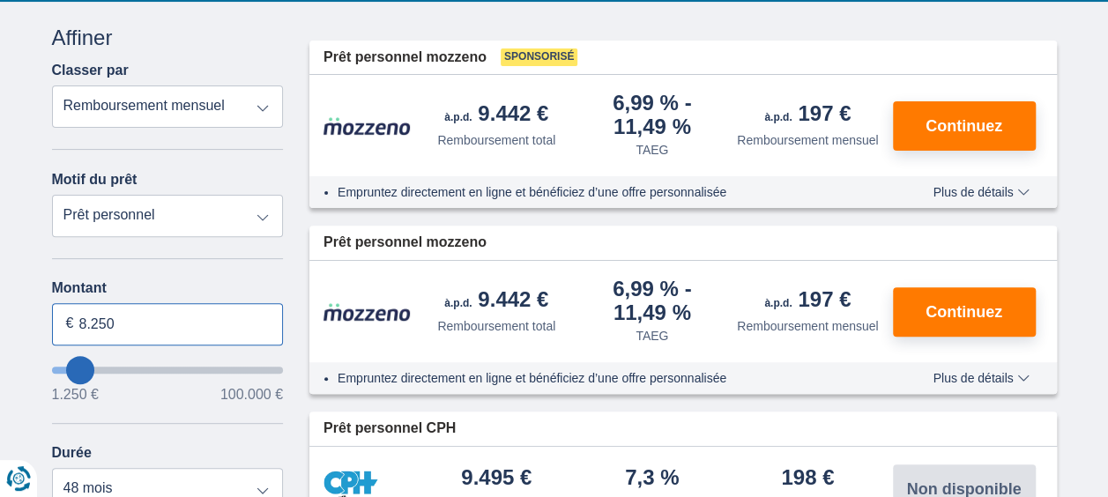
click at [153, 331] on input "8.250" at bounding box center [168, 324] width 232 height 42
type input "8"
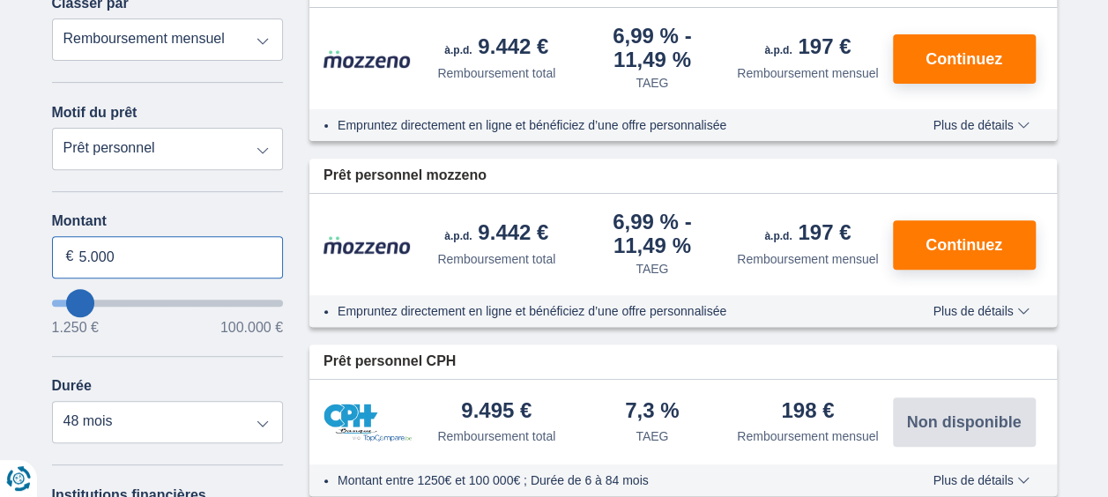
type input "5.000"
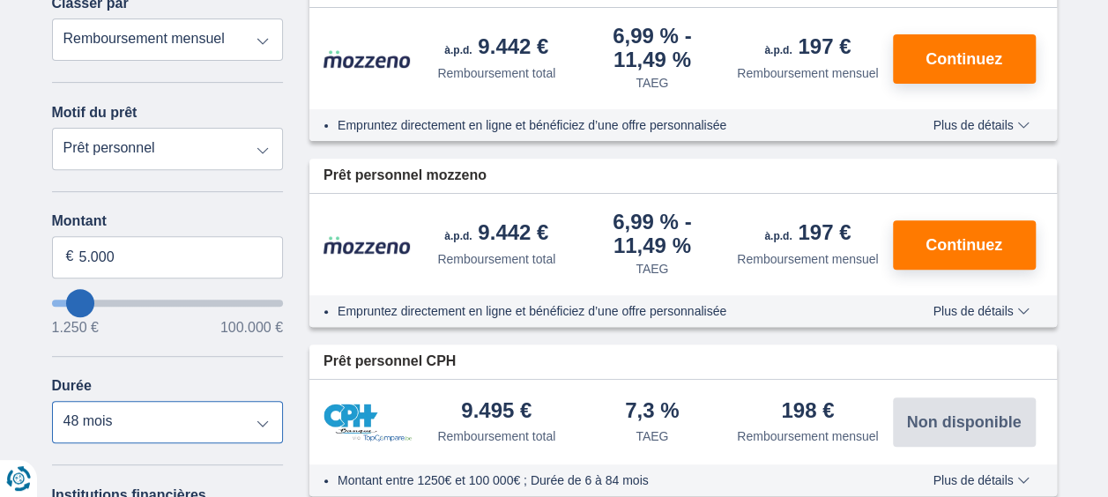
type input "5250"
select select "36"
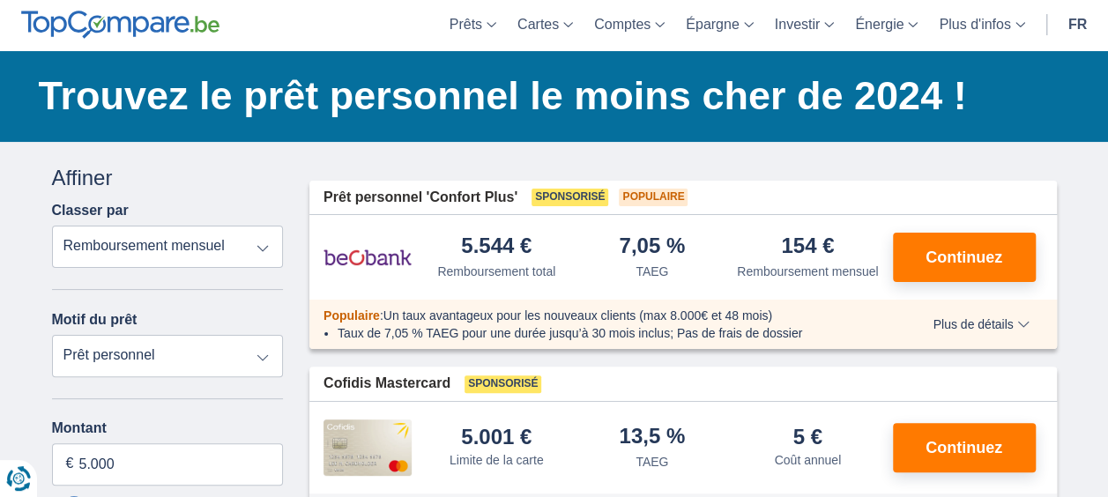
scroll to position [62, 0]
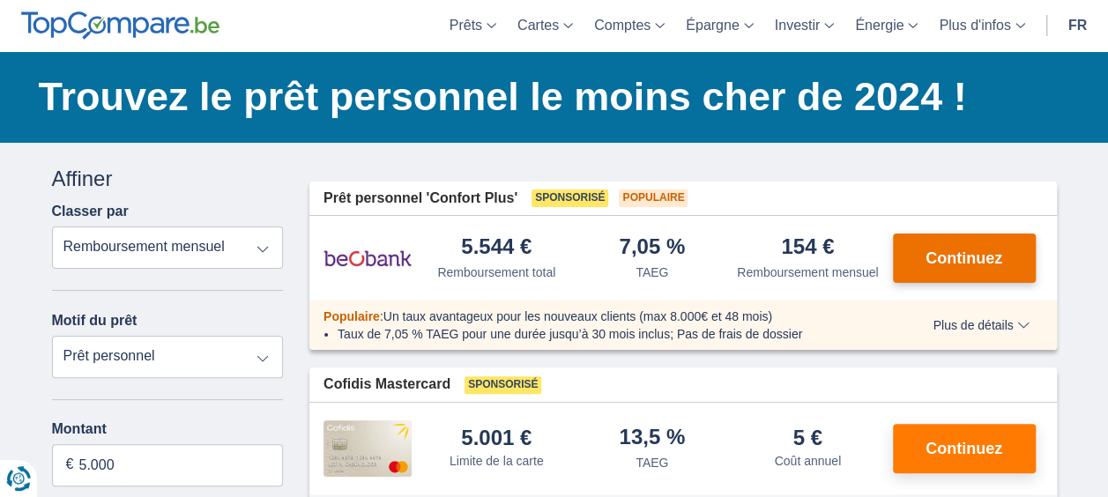
click at [937, 256] on span "Continuez" at bounding box center [963, 258] width 77 height 16
